Goal: Transaction & Acquisition: Purchase product/service

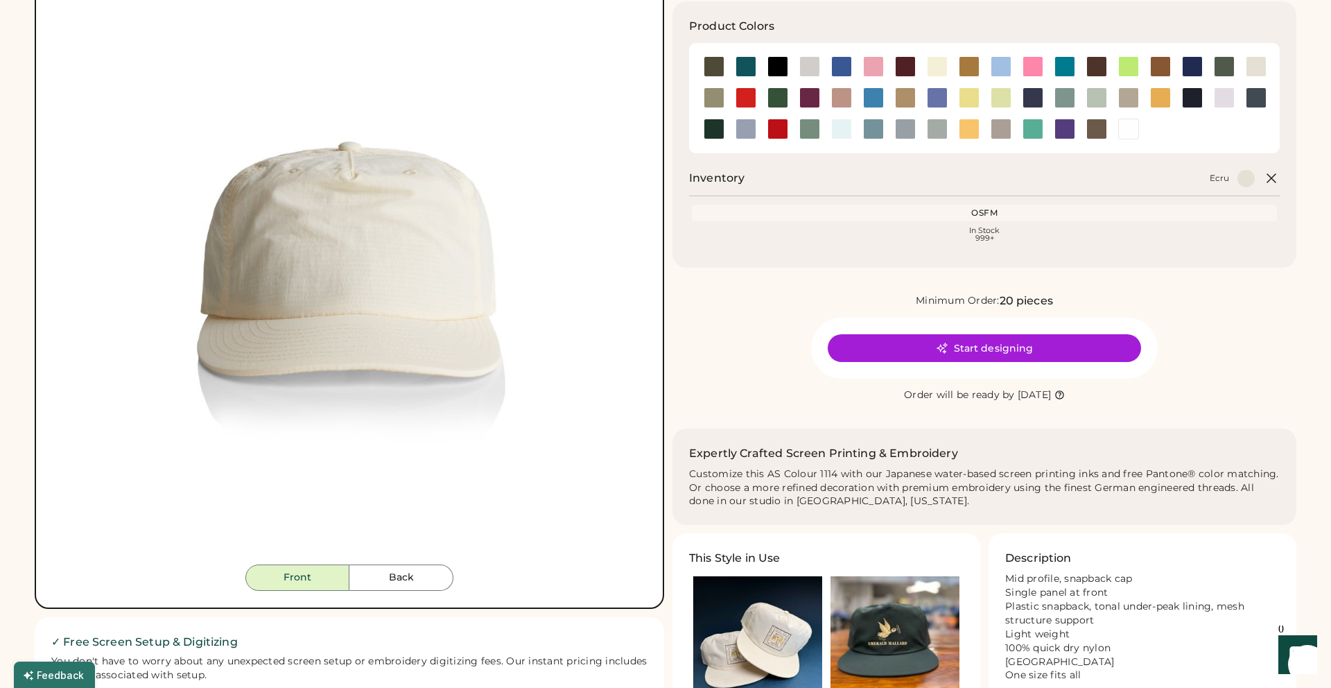
scroll to position [319, 0]
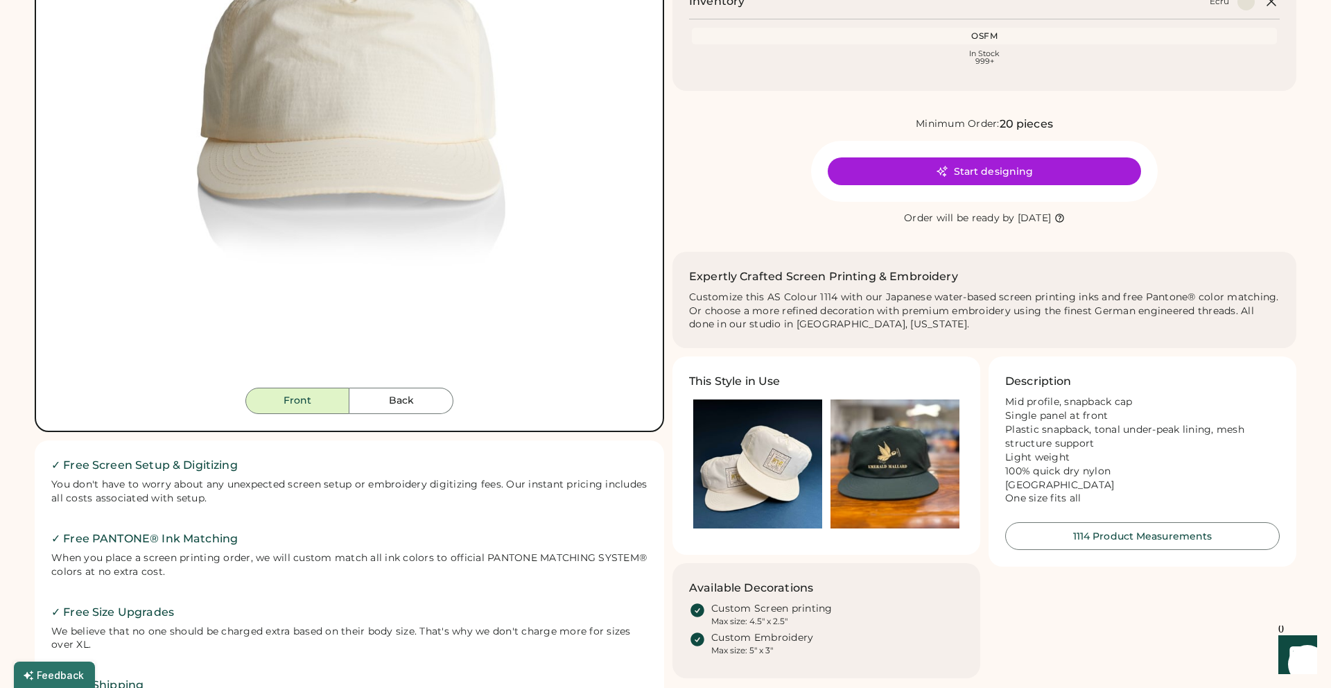
click at [769, 424] on img at bounding box center [757, 463] width 129 height 129
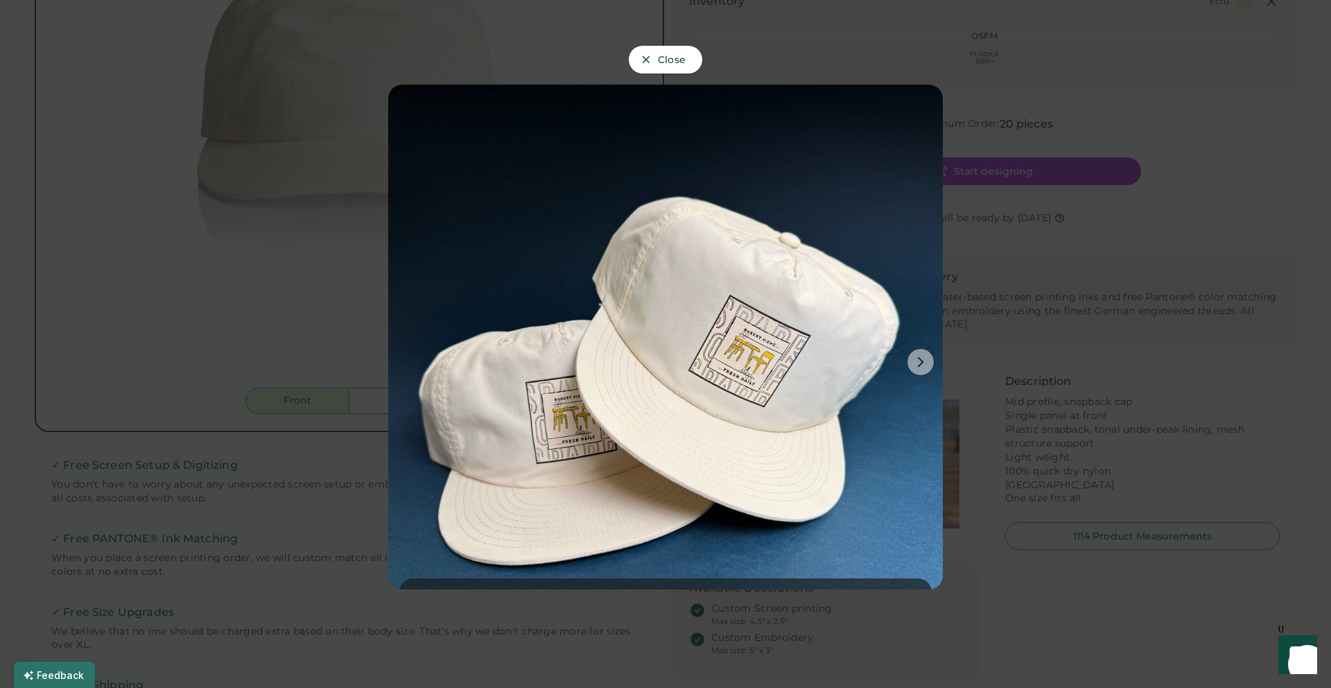
click at [923, 368] on button at bounding box center [921, 362] width 28 height 28
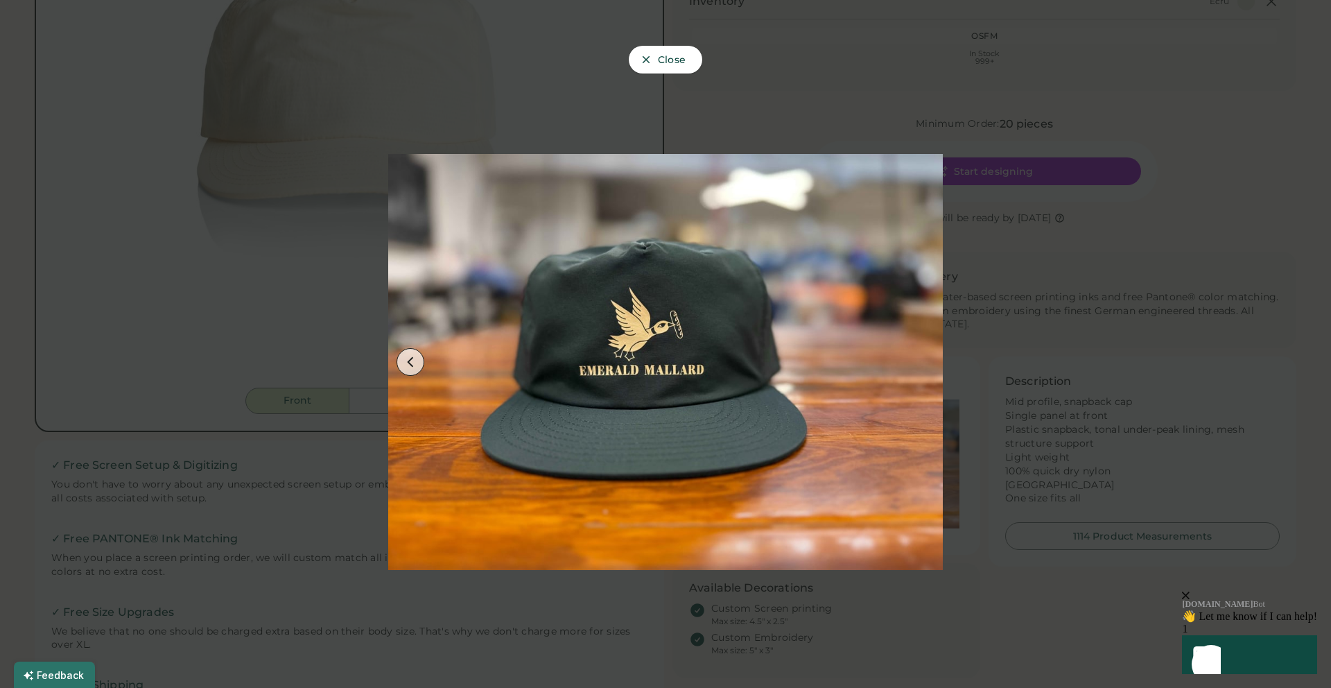
click at [1015, 348] on div at bounding box center [665, 344] width 1331 height 688
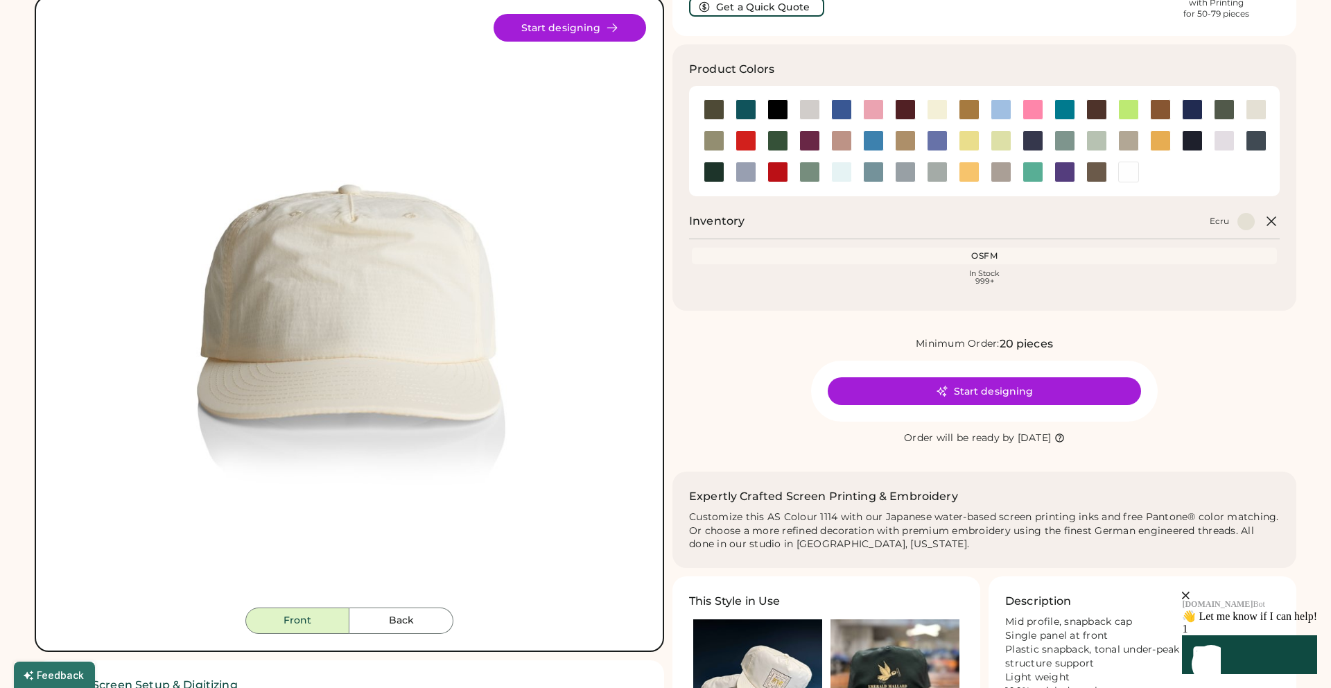
scroll to position [0, 0]
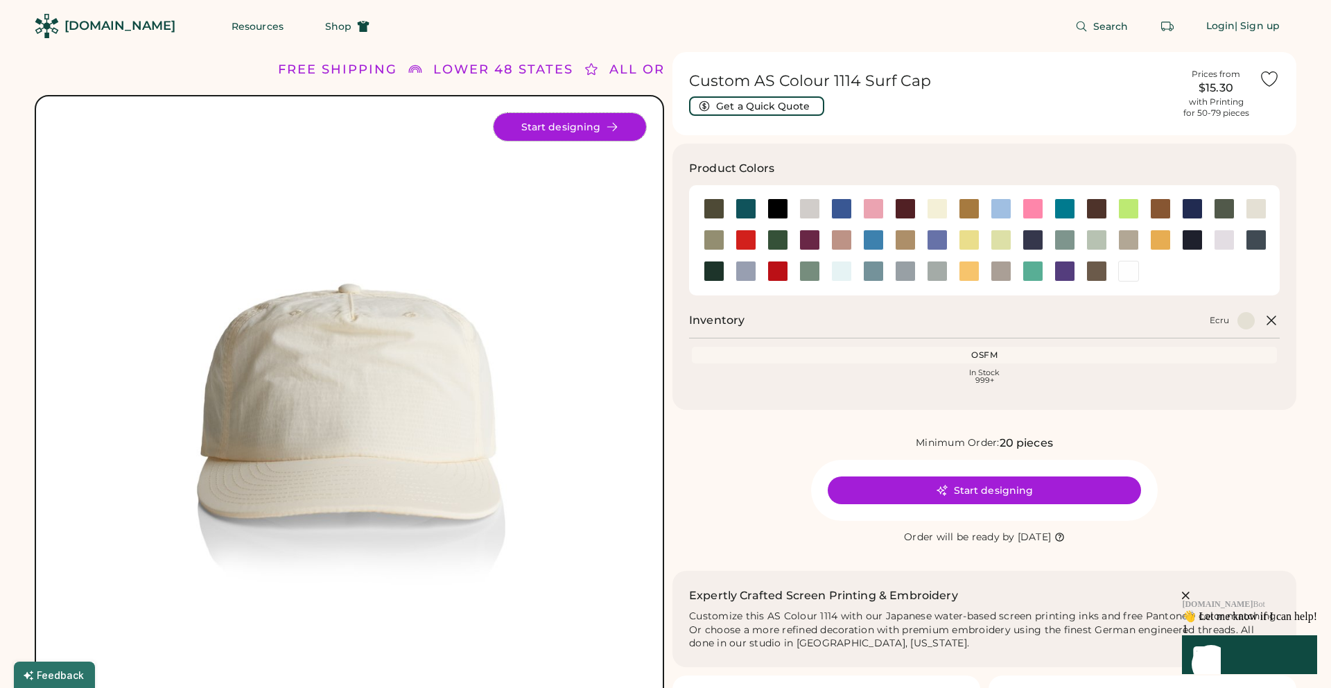
click at [552, 131] on button "Start designing" at bounding box center [569, 127] width 152 height 28
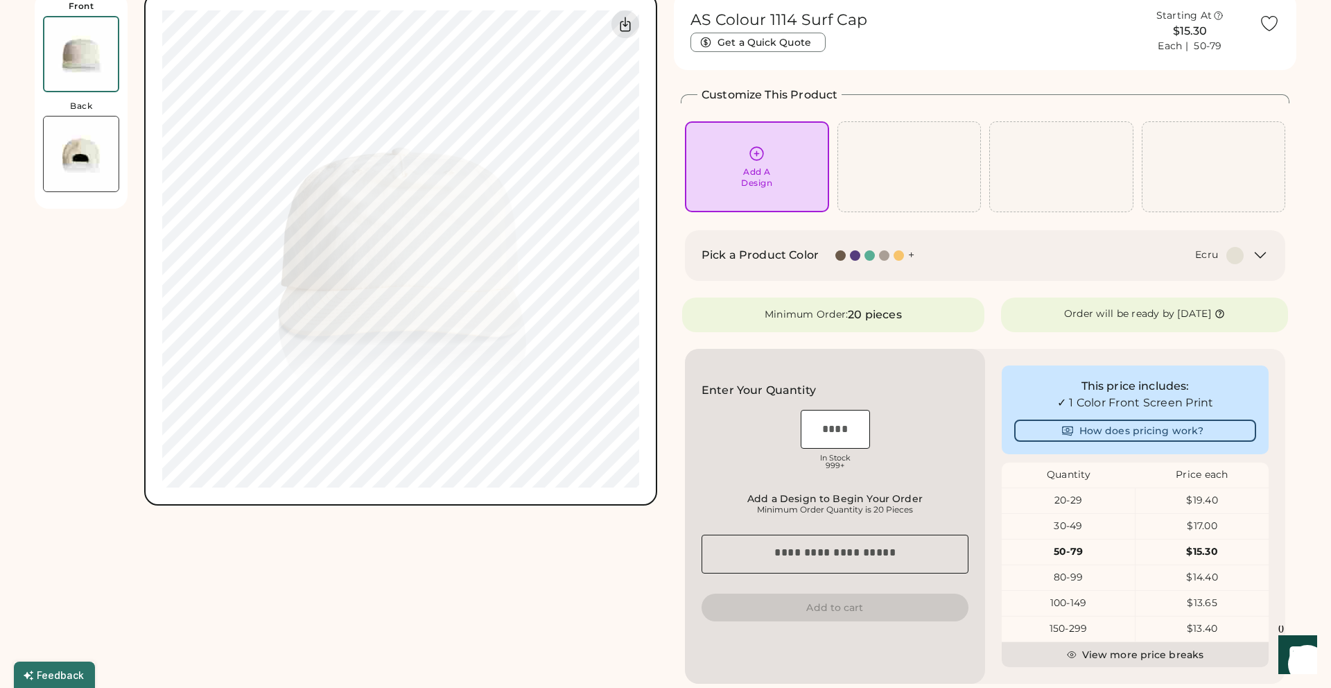
scroll to position [68, 0]
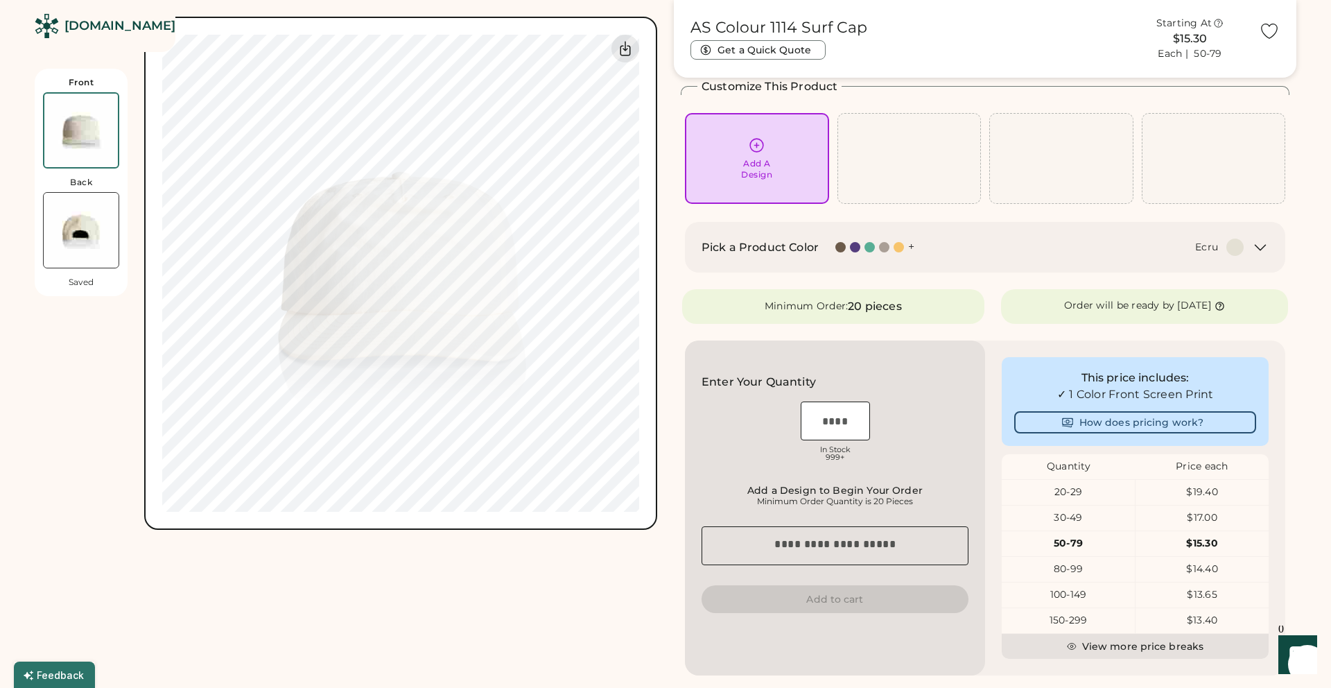
click at [898, 252] on div at bounding box center [898, 247] width 10 height 10
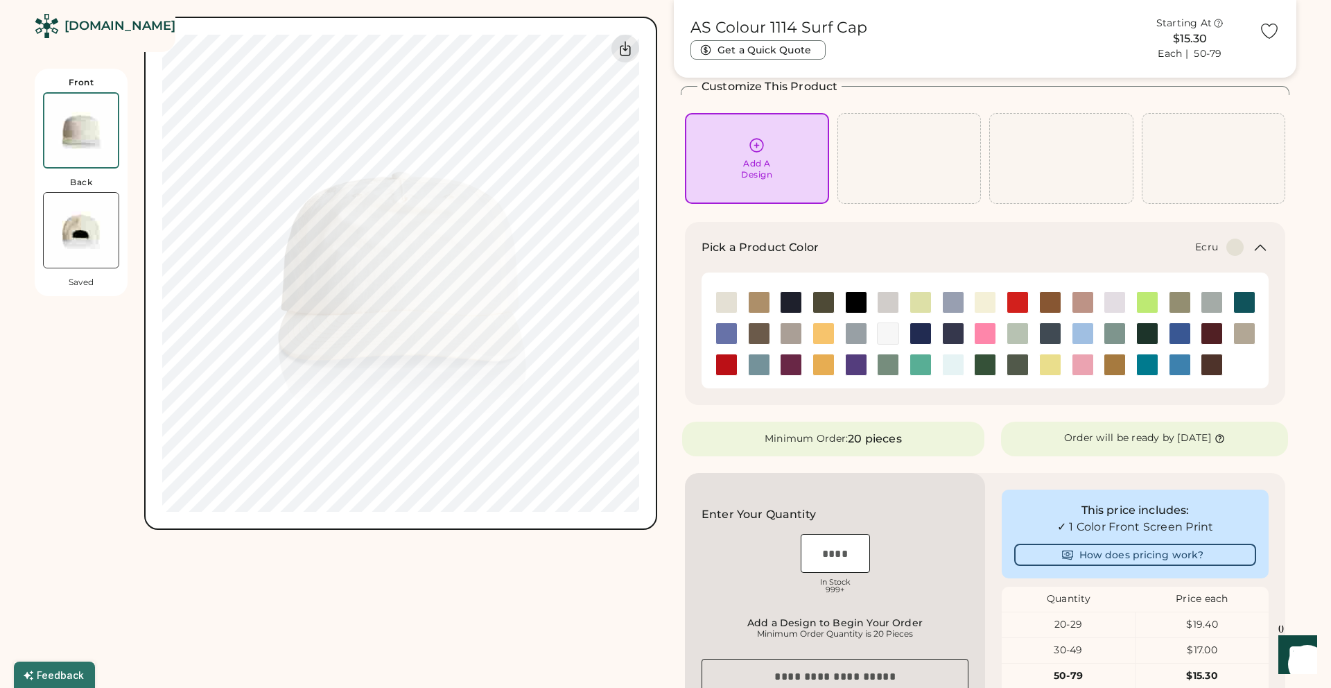
click at [898, 252] on div "Ecru" at bounding box center [1039, 246] width 408 height 17
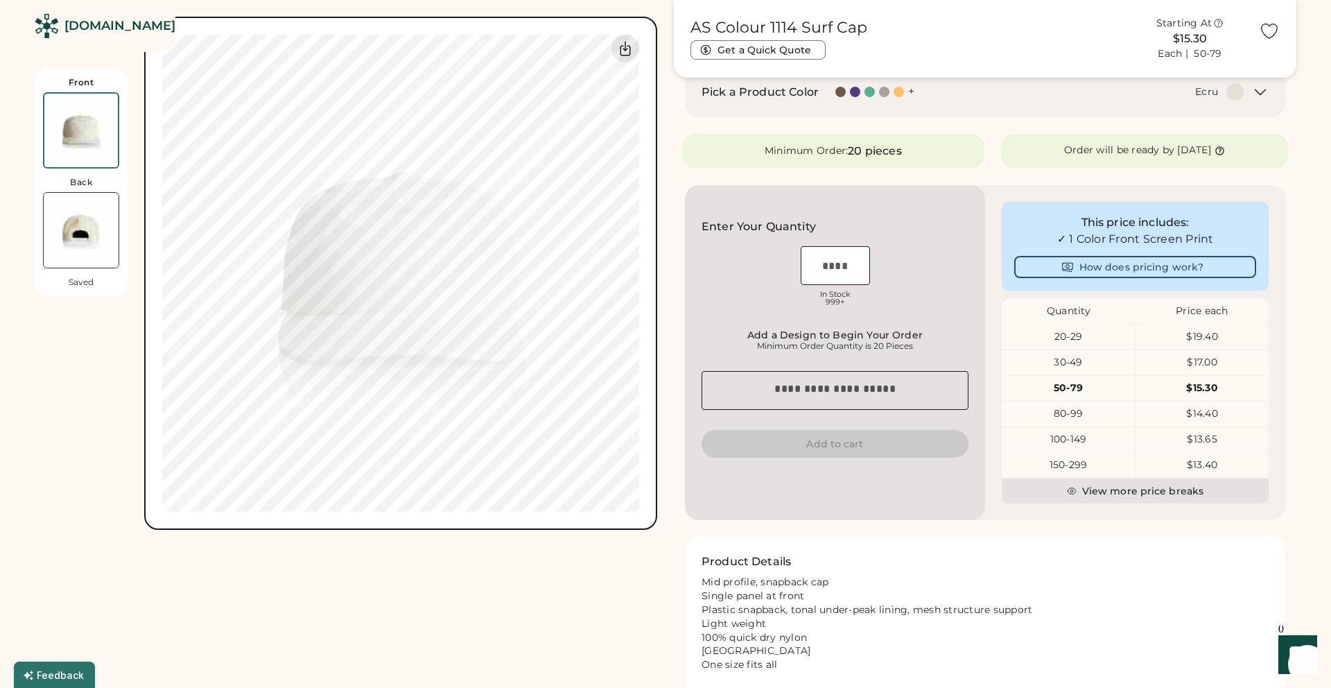
scroll to position [569, 0]
